Goal: Task Accomplishment & Management: Manage account settings

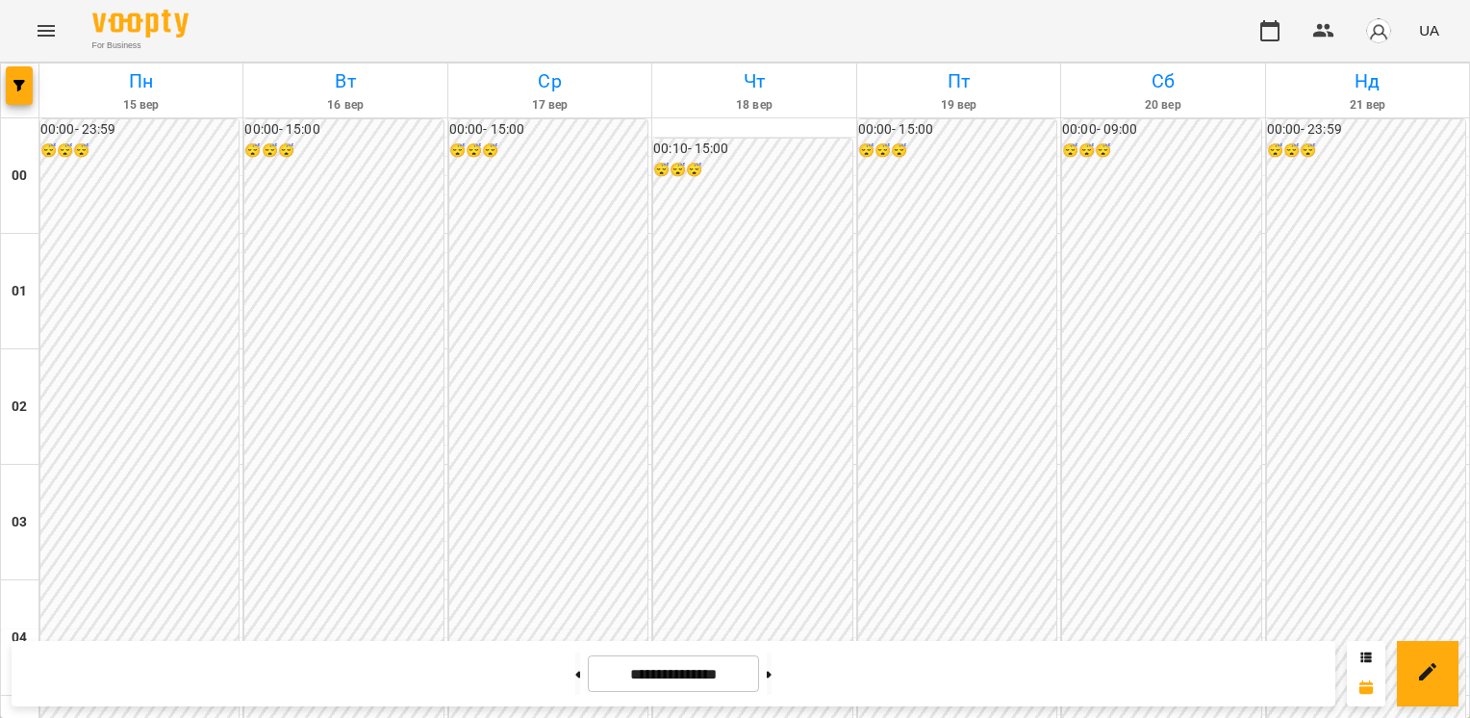
scroll to position [1924, 0]
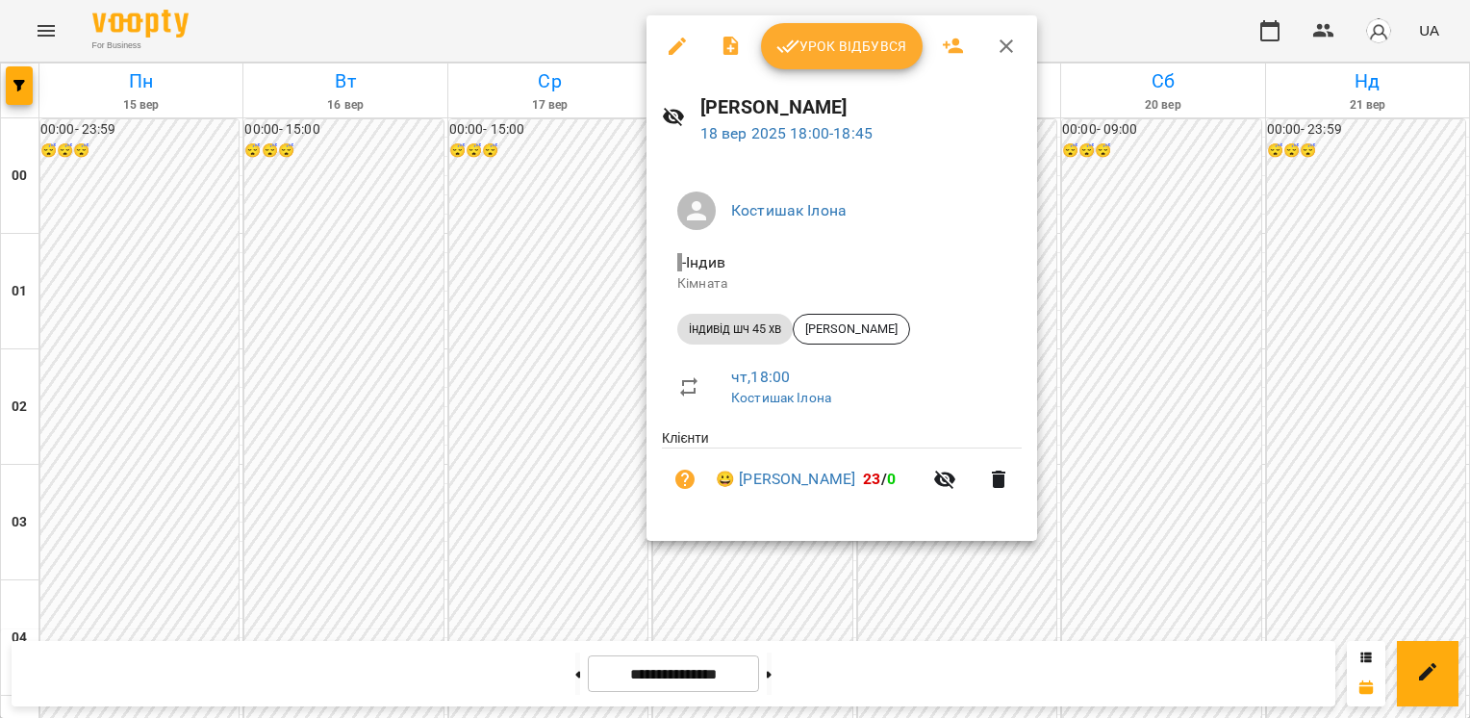
click at [827, 44] on span "Урок відбувся" at bounding box center [841, 46] width 131 height 23
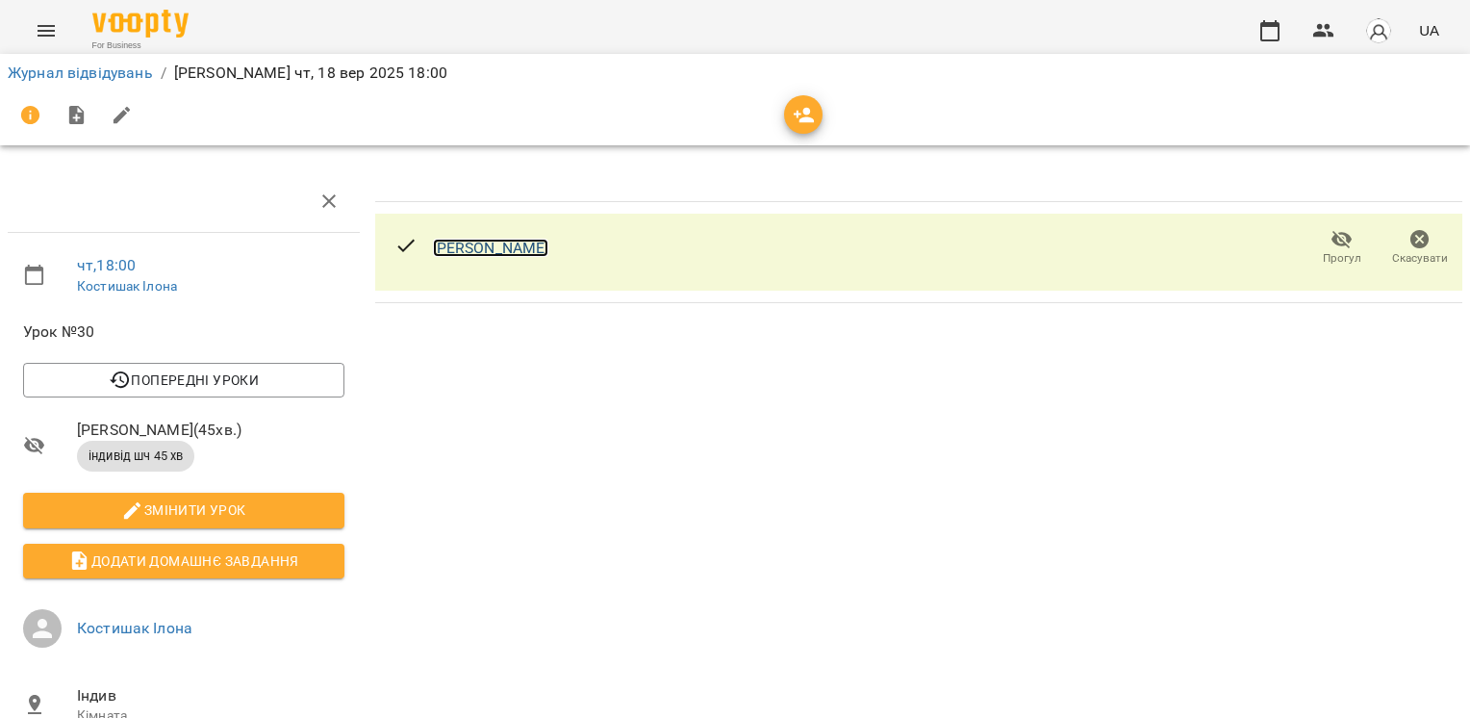
click at [486, 239] on link "[PERSON_NAME]" at bounding box center [491, 248] width 116 height 18
click at [80, 75] on link "Журнал відвідувань" at bounding box center [80, 73] width 145 height 18
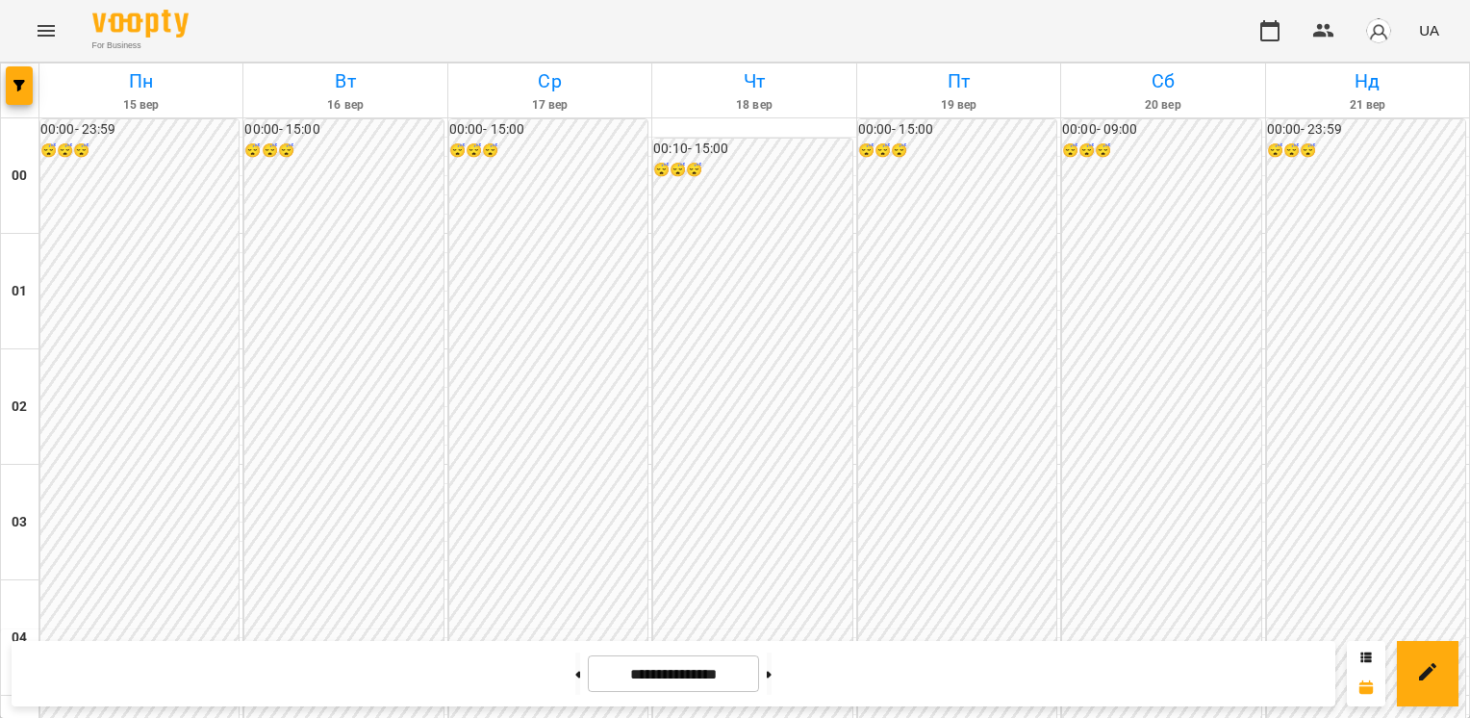
scroll to position [1678, 0]
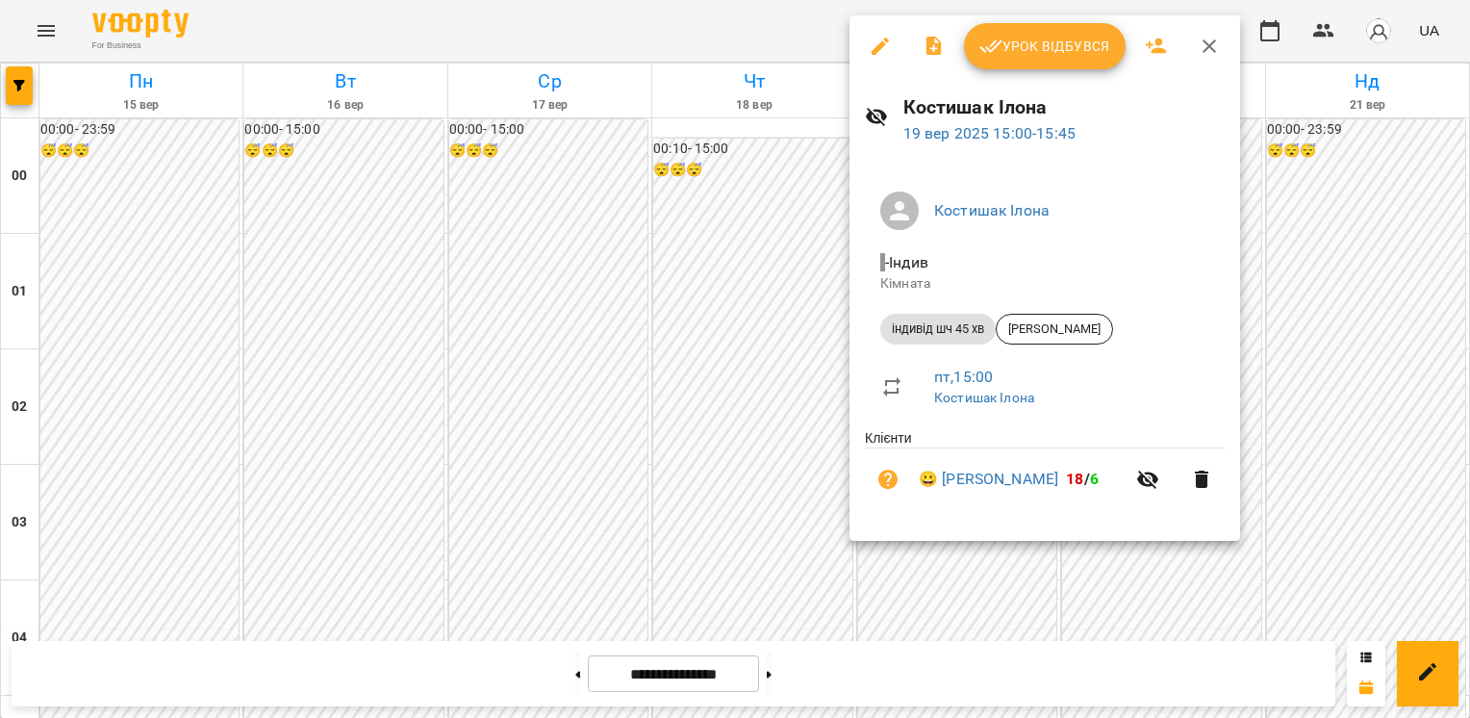
drag, startPoint x: 819, startPoint y: 247, endPoint x: 792, endPoint y: 244, distance: 27.1
click at [808, 246] on div at bounding box center [735, 359] width 1470 height 718
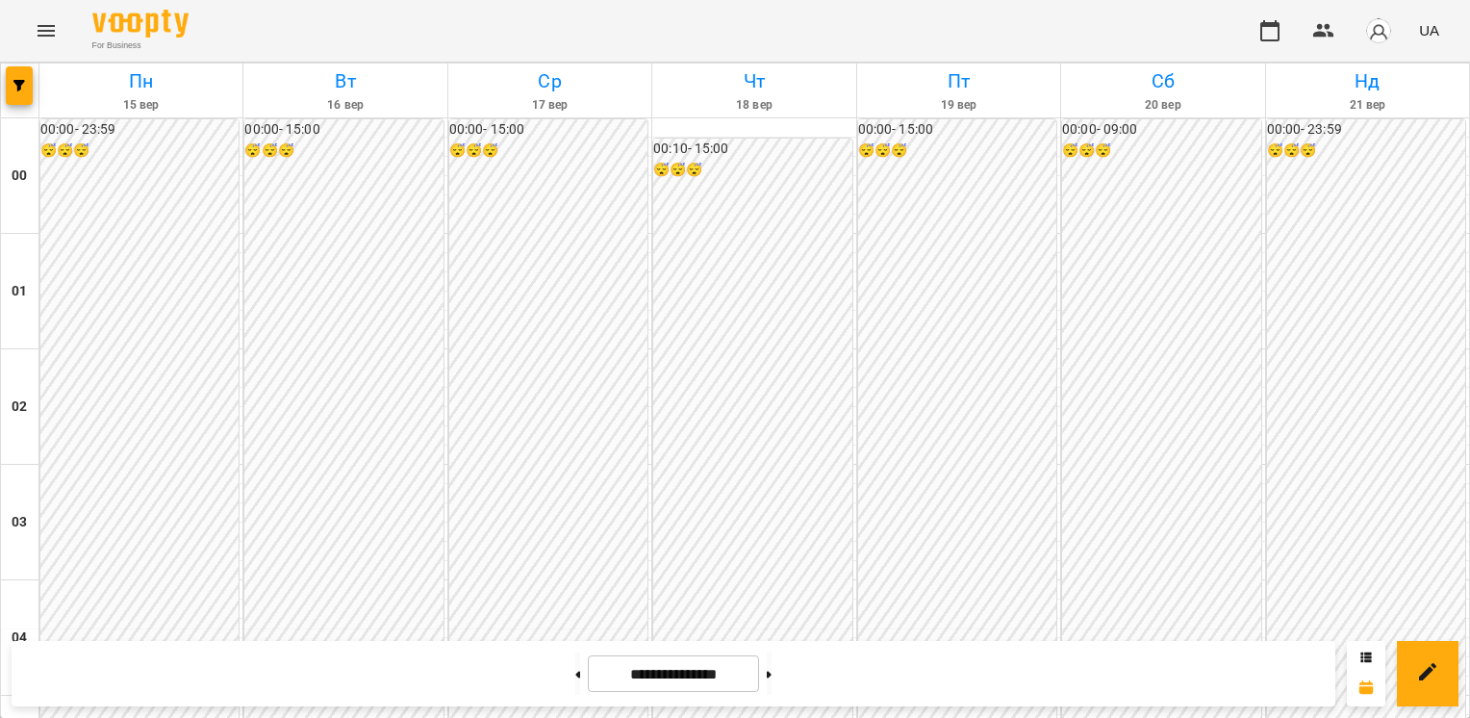
scroll to position [2032, 0]
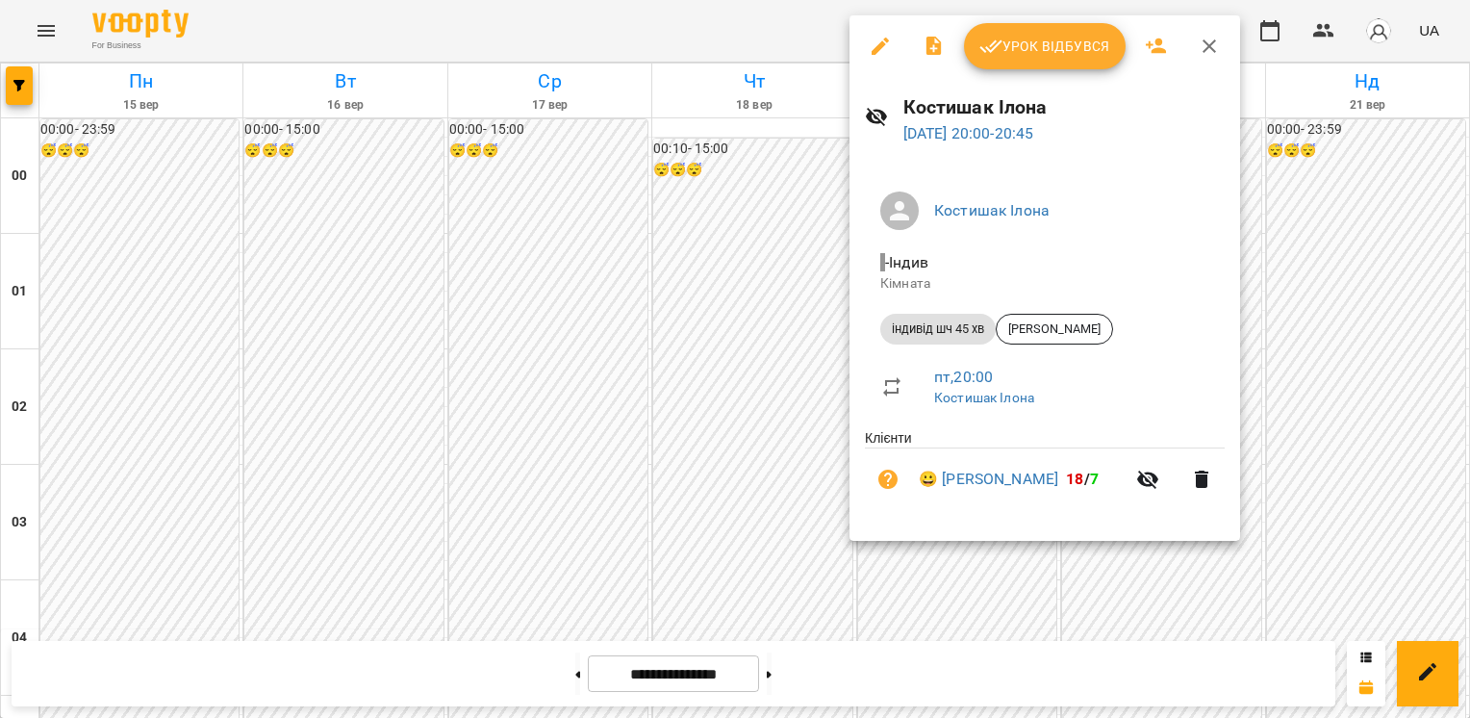
click at [1181, 535] on div "Костишак Ілона - Індив Кімната індивід шч 45 хв Безрукова Мирослава пт , 20:00 …" at bounding box center [1045, 351] width 391 height 380
click at [1450, 573] on div at bounding box center [735, 359] width 1470 height 718
